Goal: Find specific page/section: Find specific page/section

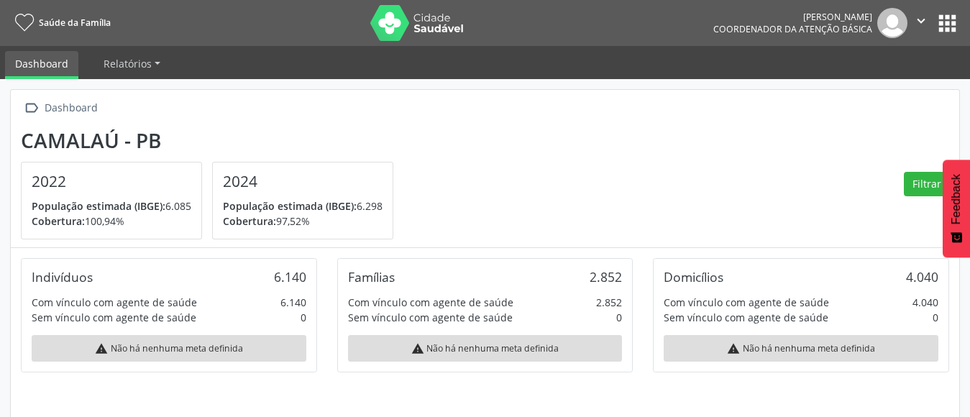
click at [937, 30] on button "apps" at bounding box center [947, 23] width 25 height 25
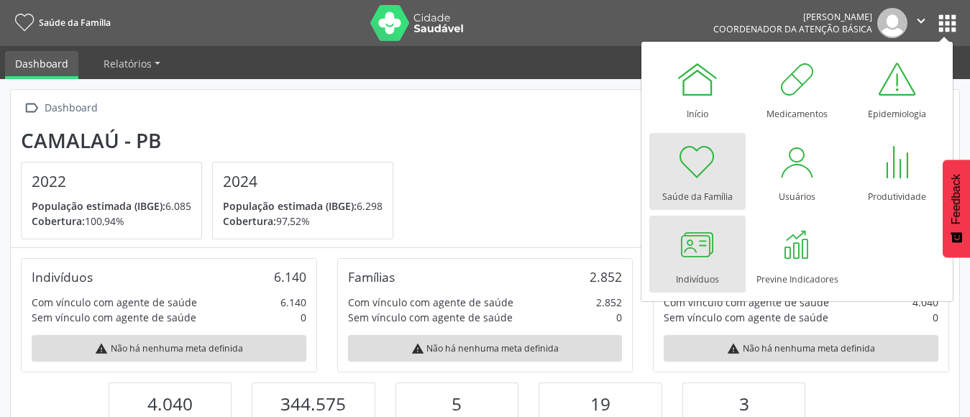
click at [723, 267] on link "Indivíduos" at bounding box center [697, 254] width 96 height 77
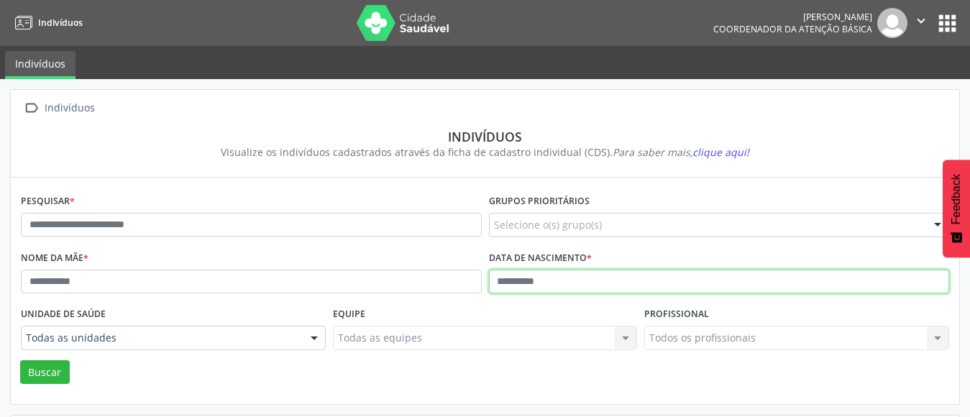
click at [504, 283] on input "text" at bounding box center [719, 282] width 461 height 24
type input "**********"
click at [20, 360] on button "Buscar" at bounding box center [45, 372] width 50 height 24
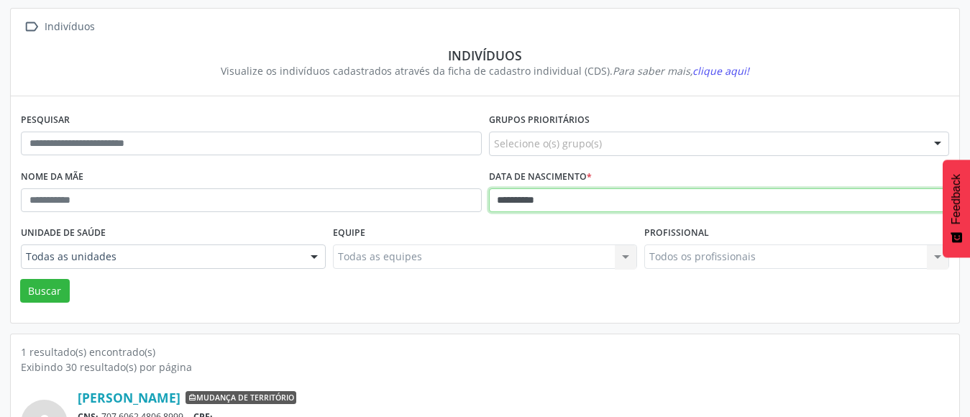
scroll to position [170, 0]
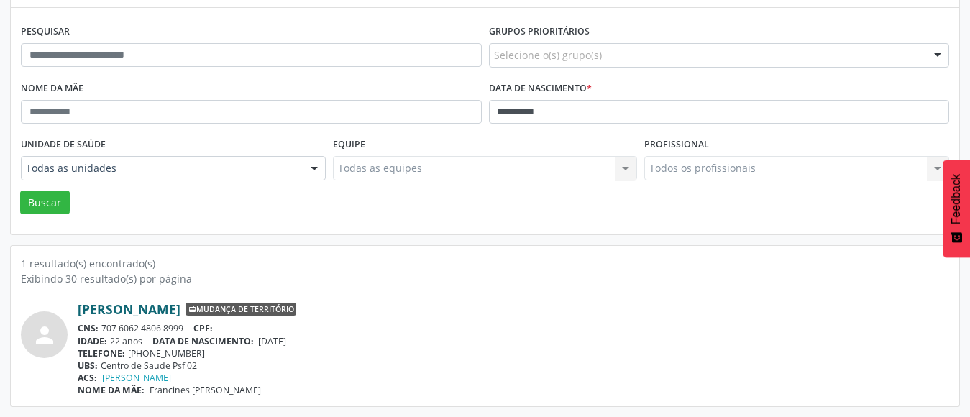
click at [135, 312] on link "Beatriz Tenorio de Assis" at bounding box center [129, 309] width 103 height 16
